Goal: Book appointment/travel/reservation

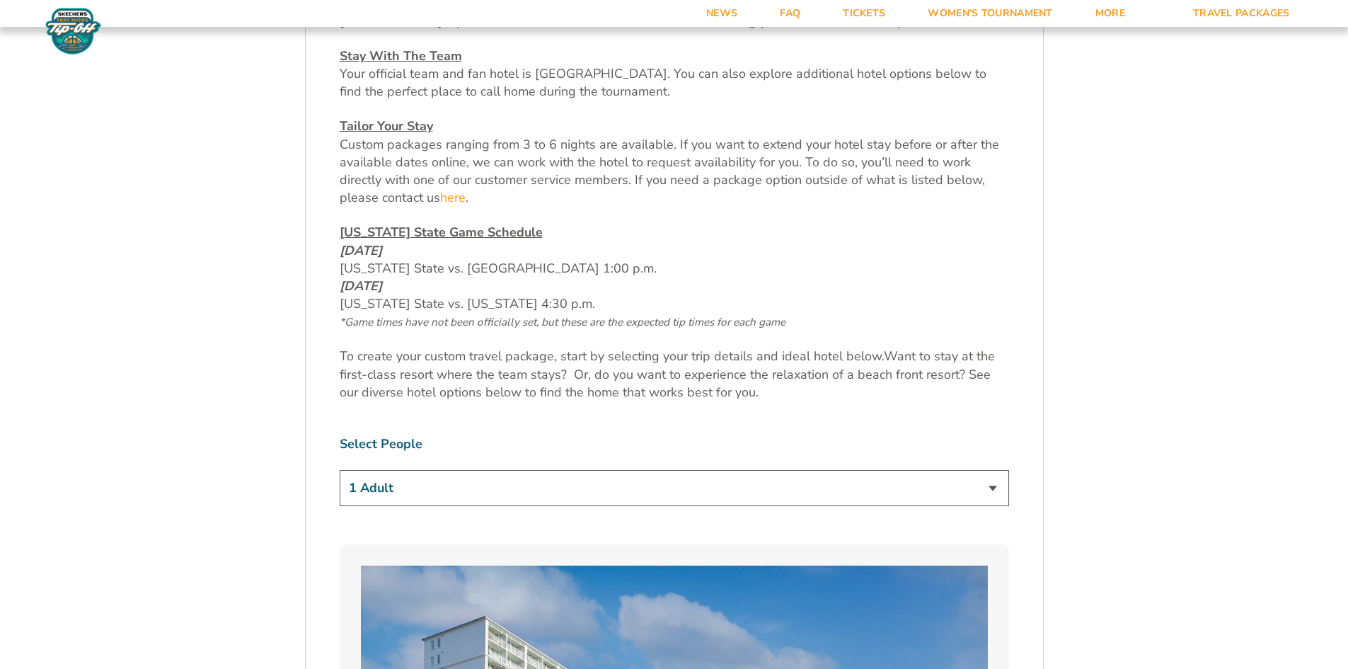
scroll to position [920, 0]
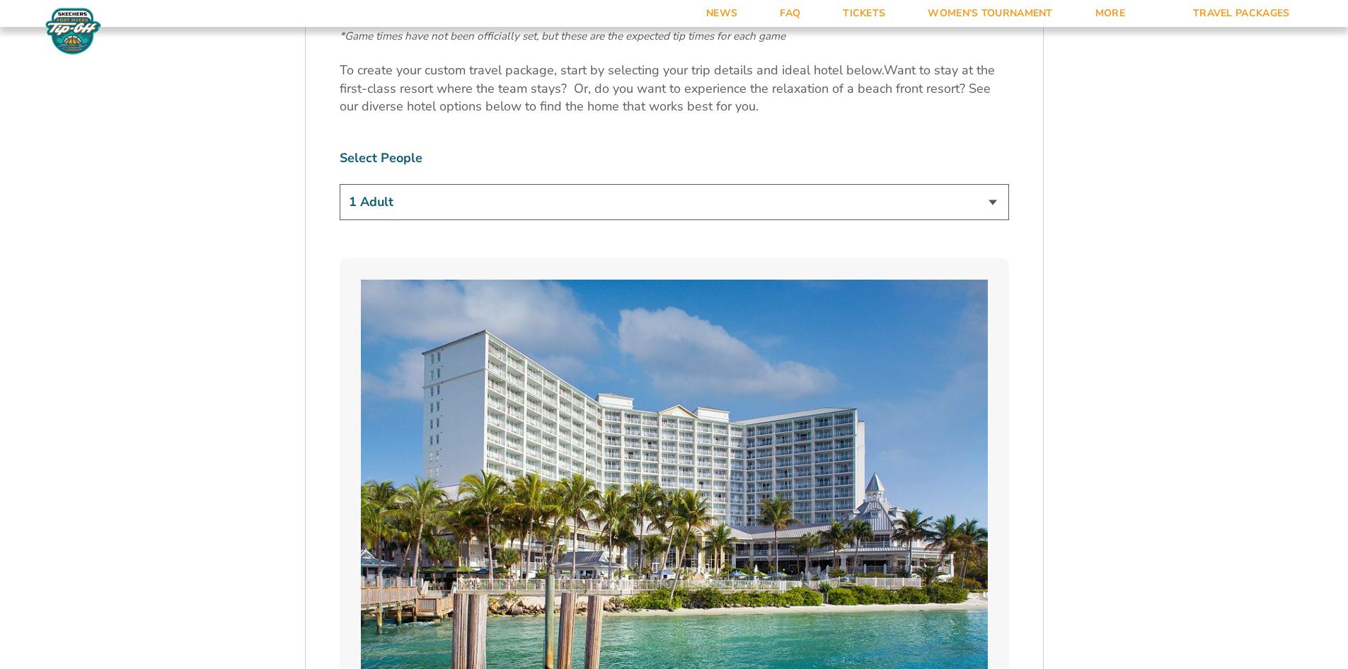
click at [536, 215] on select "1 Adult 2 Adults 3 Adults 4 Adults 2 Adults + 1 Child 2 Adults + 2 Children 2 A…" at bounding box center [675, 202] width 670 height 36
select select "2 Adults"
click at [340, 184] on select "1 Adult 2 Adults 3 Adults 4 Adults 2 Adults + 1 Child 2 Adults + 2 Children 2 A…" at bounding box center [675, 202] width 670 height 36
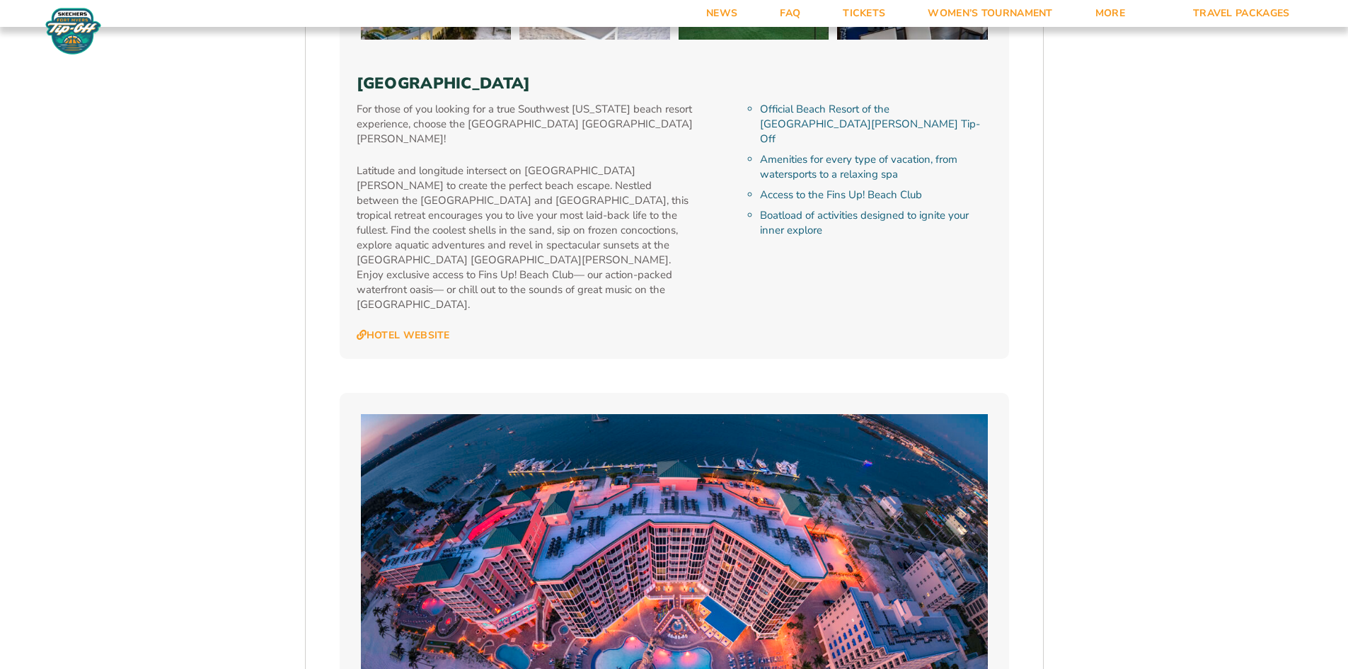
scroll to position [2548, 0]
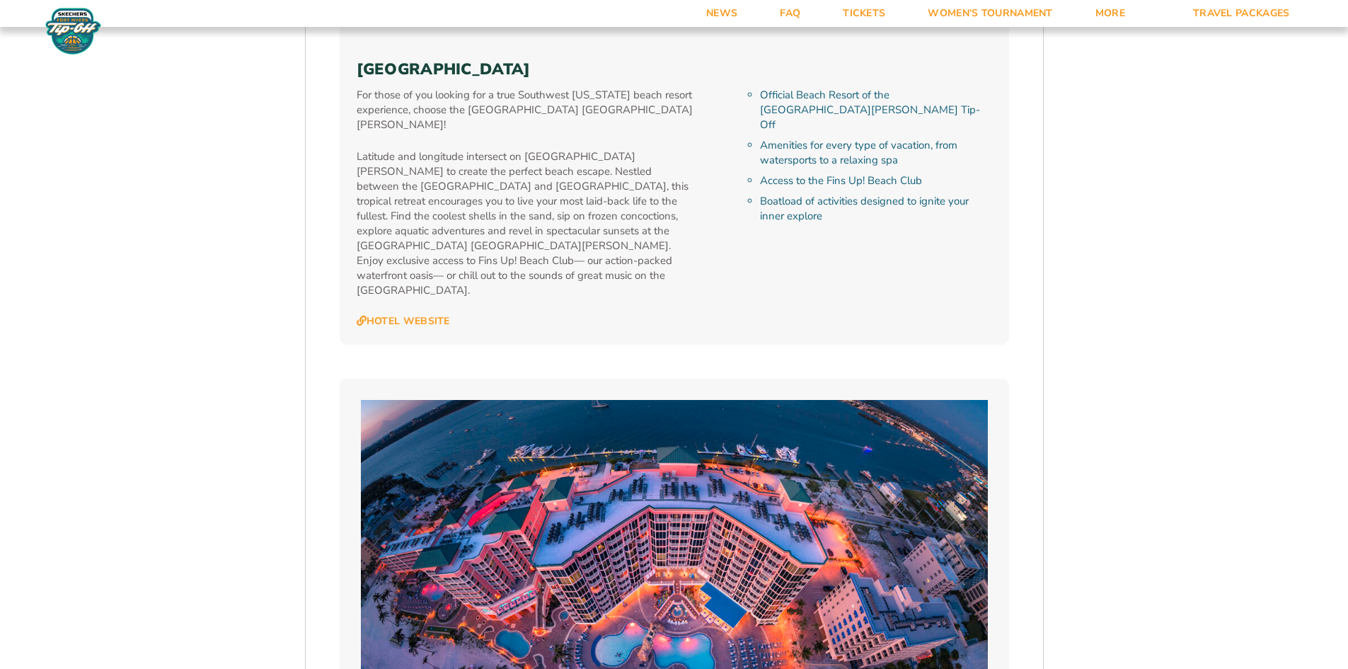
click at [515, 238] on p "Latitude and longitude intersect on [GEOGRAPHIC_DATA][PERSON_NAME] to create th…" at bounding box center [526, 223] width 339 height 149
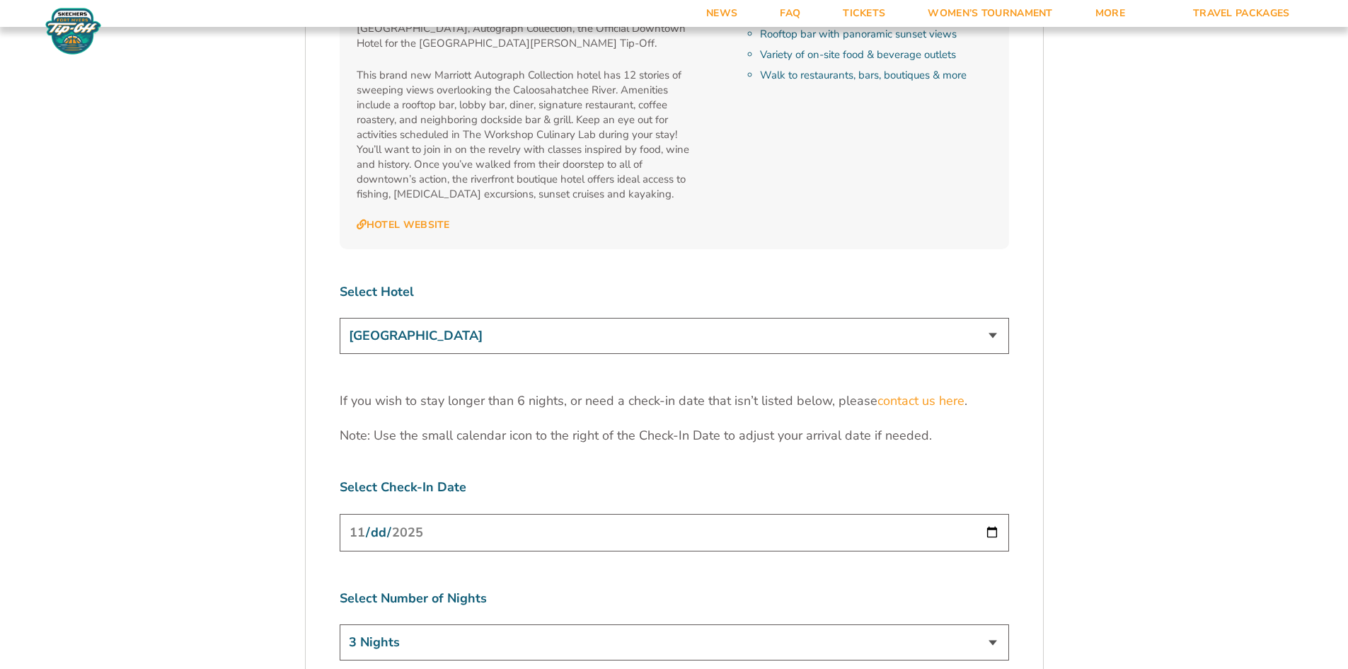
scroll to position [4318, 0]
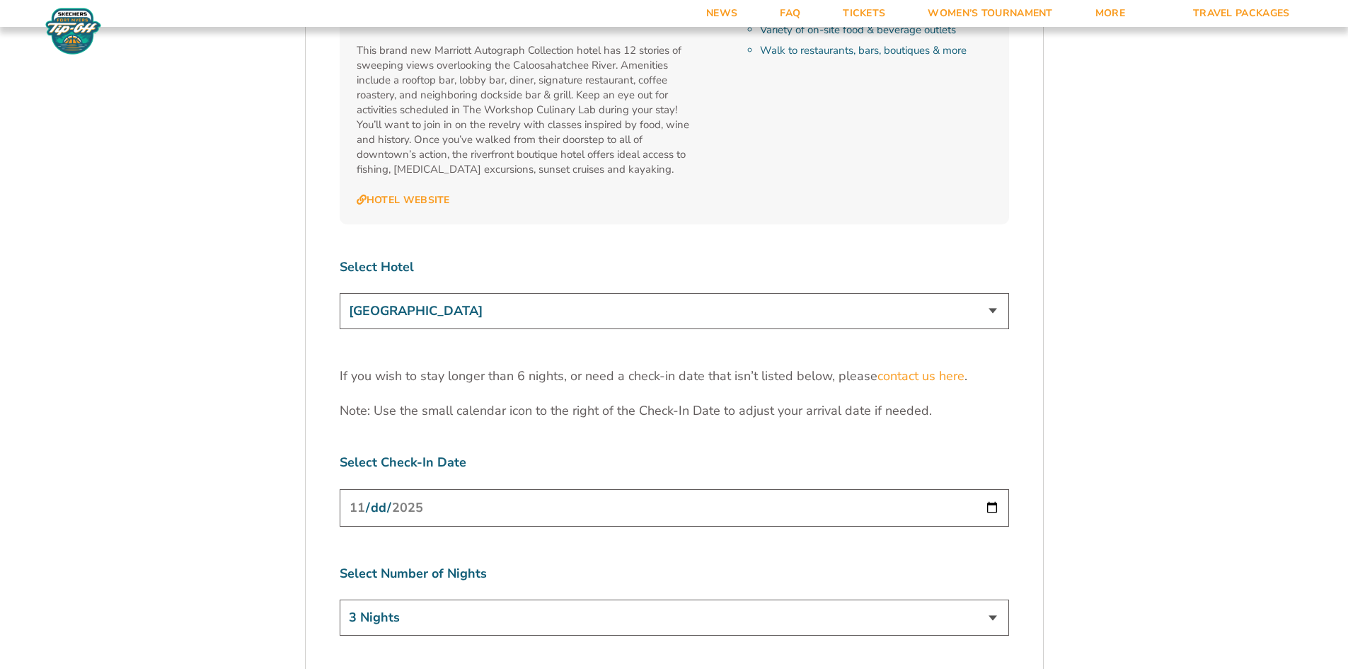
click at [501, 293] on select "[GEOGRAPHIC_DATA] [GEOGRAPHIC_DATA] [GEOGRAPHIC_DATA], Autograph Collection" at bounding box center [675, 311] width 670 height 36
select select "18478"
click at [340, 293] on select "[GEOGRAPHIC_DATA] [GEOGRAPHIC_DATA] [GEOGRAPHIC_DATA], Autograph Collection" at bounding box center [675, 311] width 670 height 36
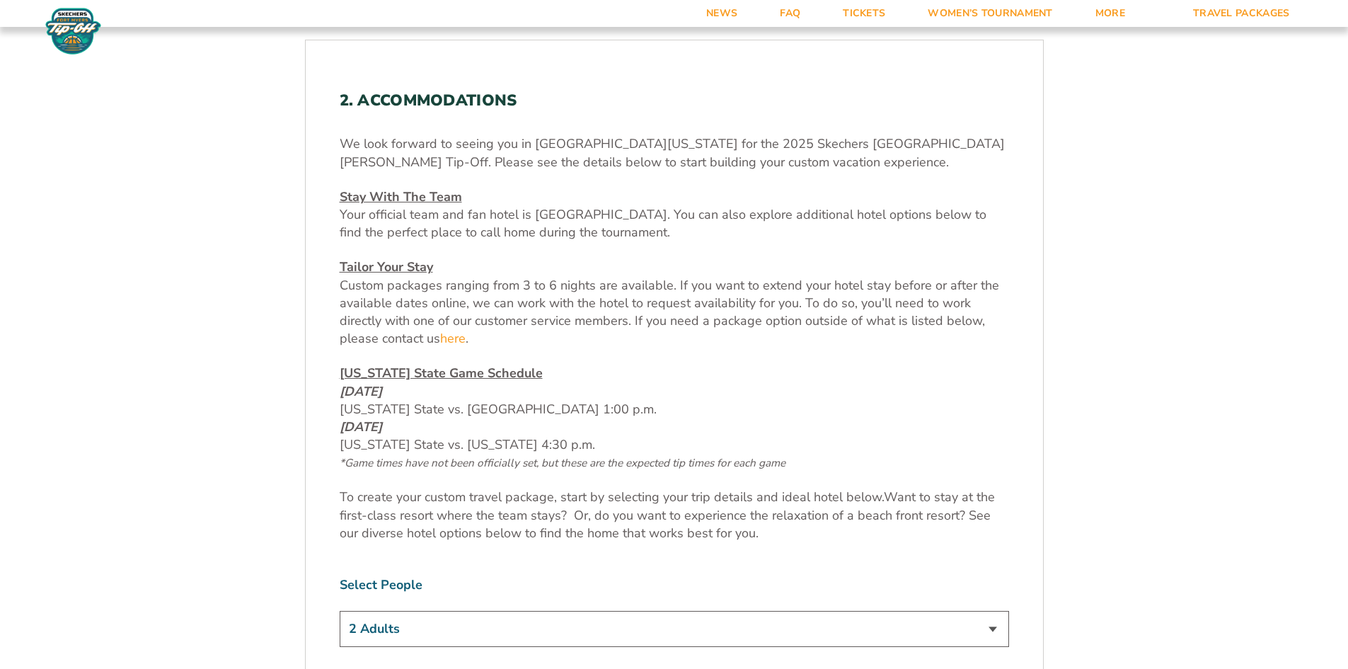
scroll to position [501, 0]
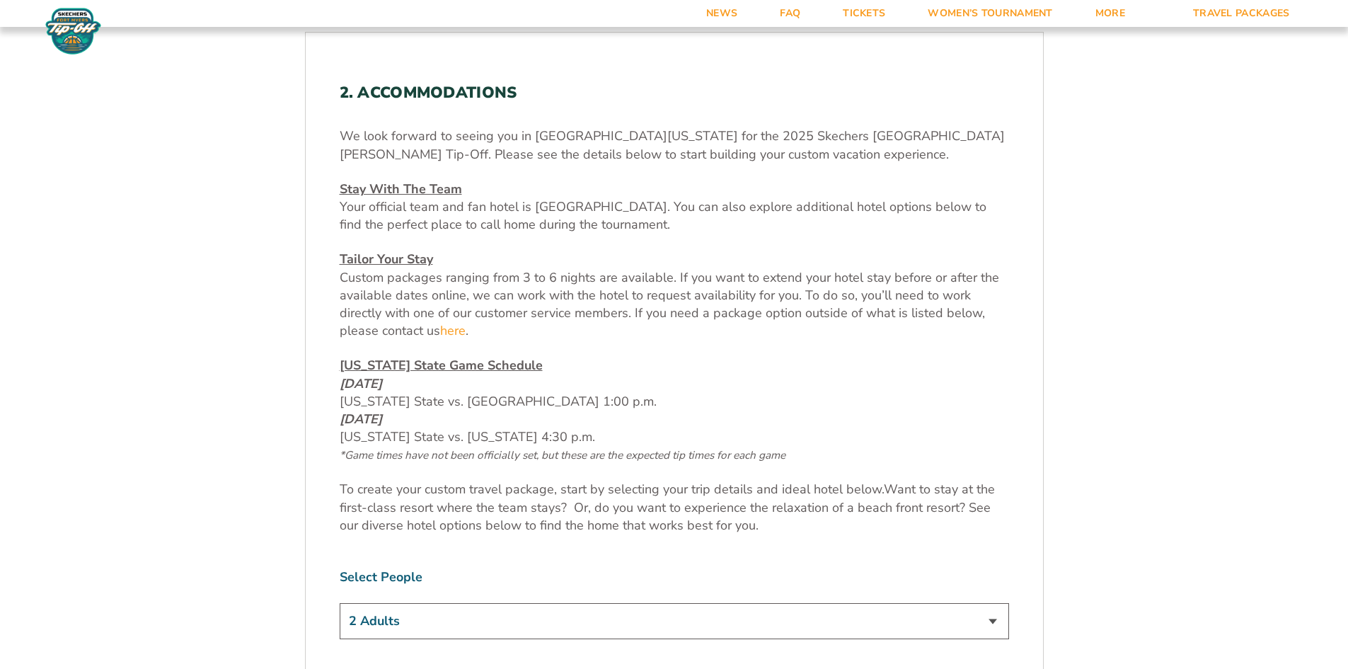
drag, startPoint x: 333, startPoint y: 410, endPoint x: 619, endPoint y: 440, distance: 286.8
